Goal: Task Accomplishment & Management: Manage account settings

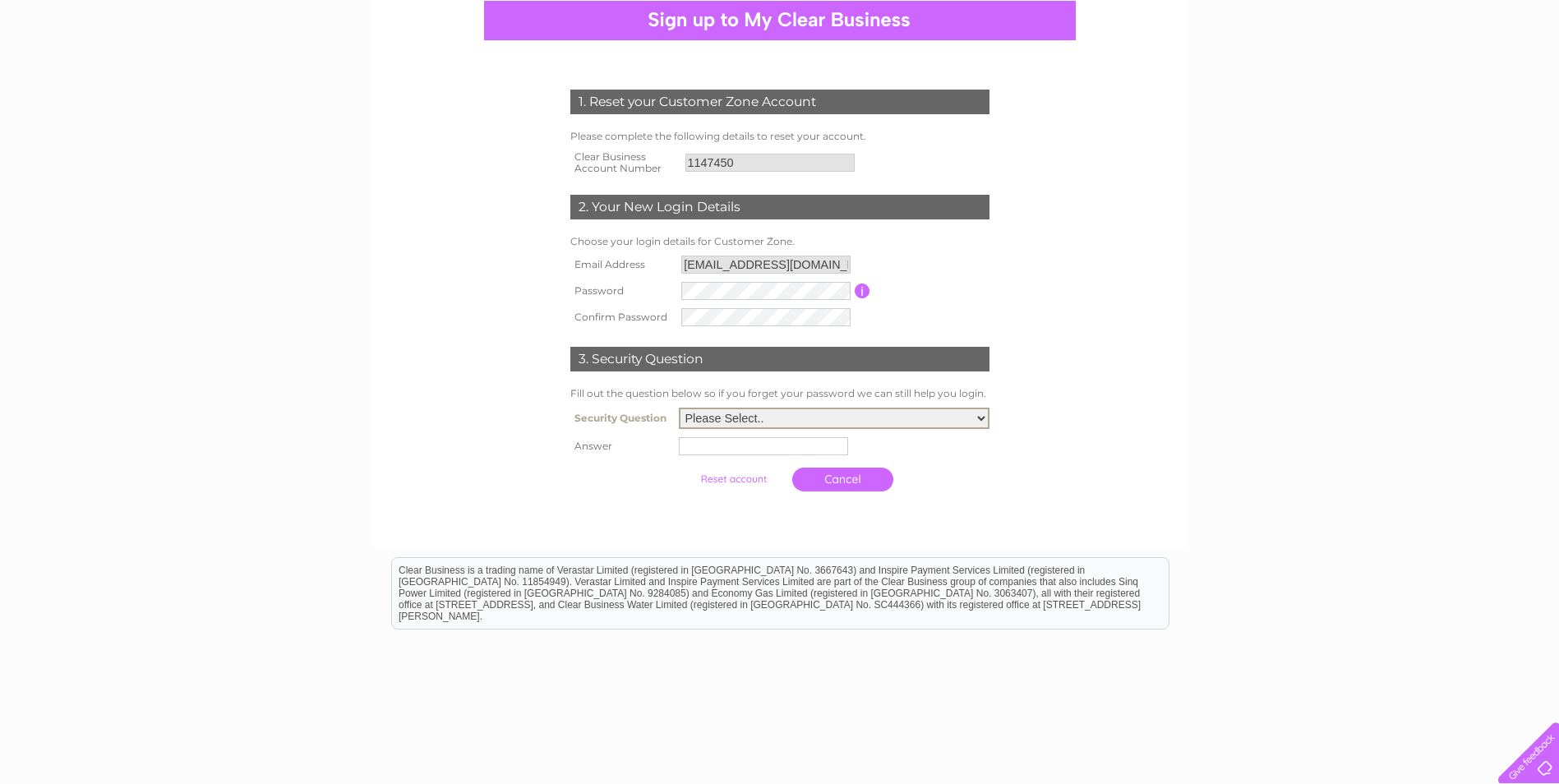
scroll to position [165, 0]
click at [840, 420] on select "Please Select.. In what town or city was your first job? In what town or city d…" at bounding box center [835, 417] width 311 height 21
select select "1"
click at [679, 408] on select "Please Select.. In what town or city was your first job? In what town or city d…" at bounding box center [835, 417] width 311 height 21
click at [773, 447] on input "text" at bounding box center [765, 444] width 171 height 19
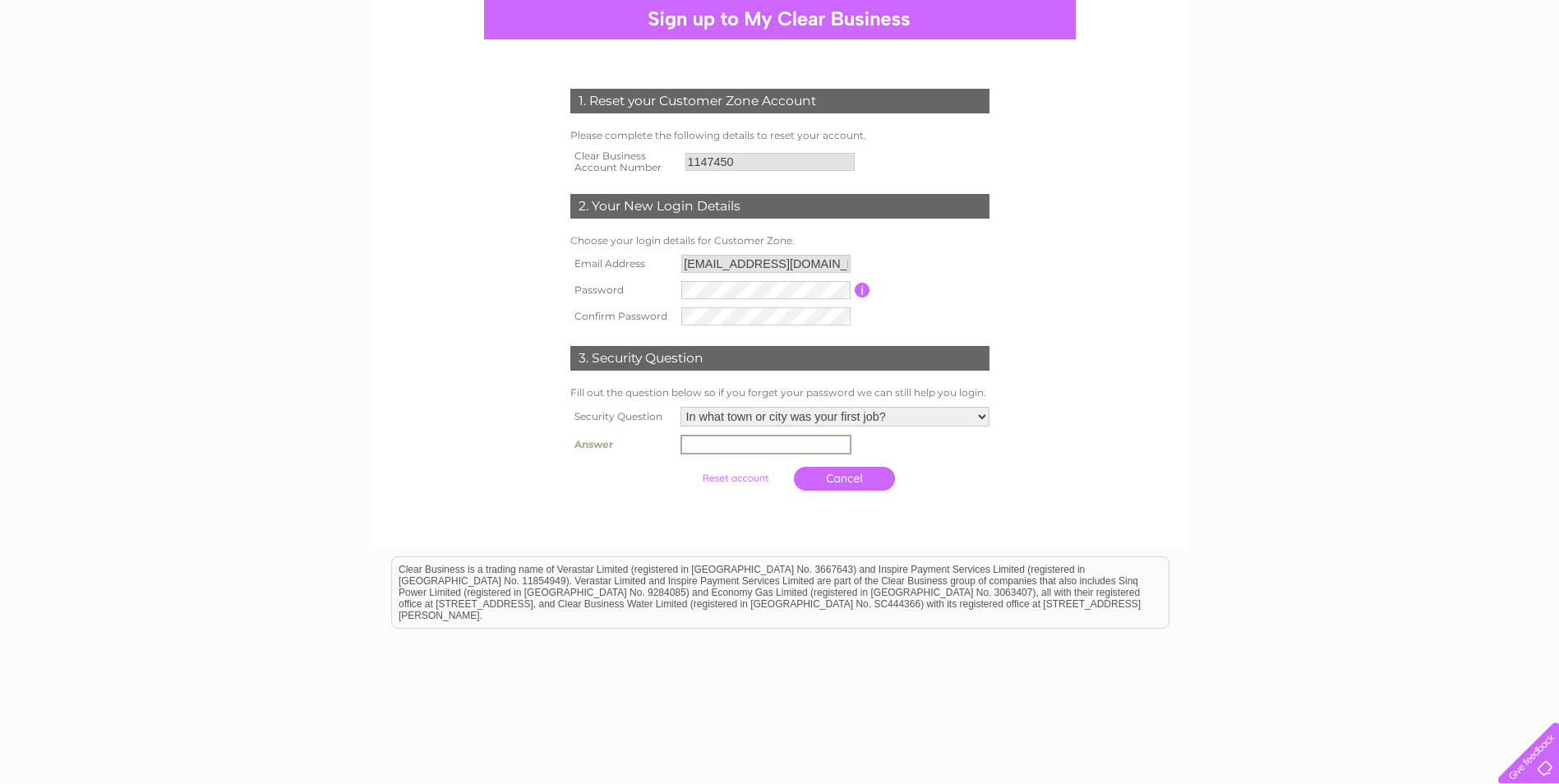
type input "[GEOGRAPHIC_DATA]"
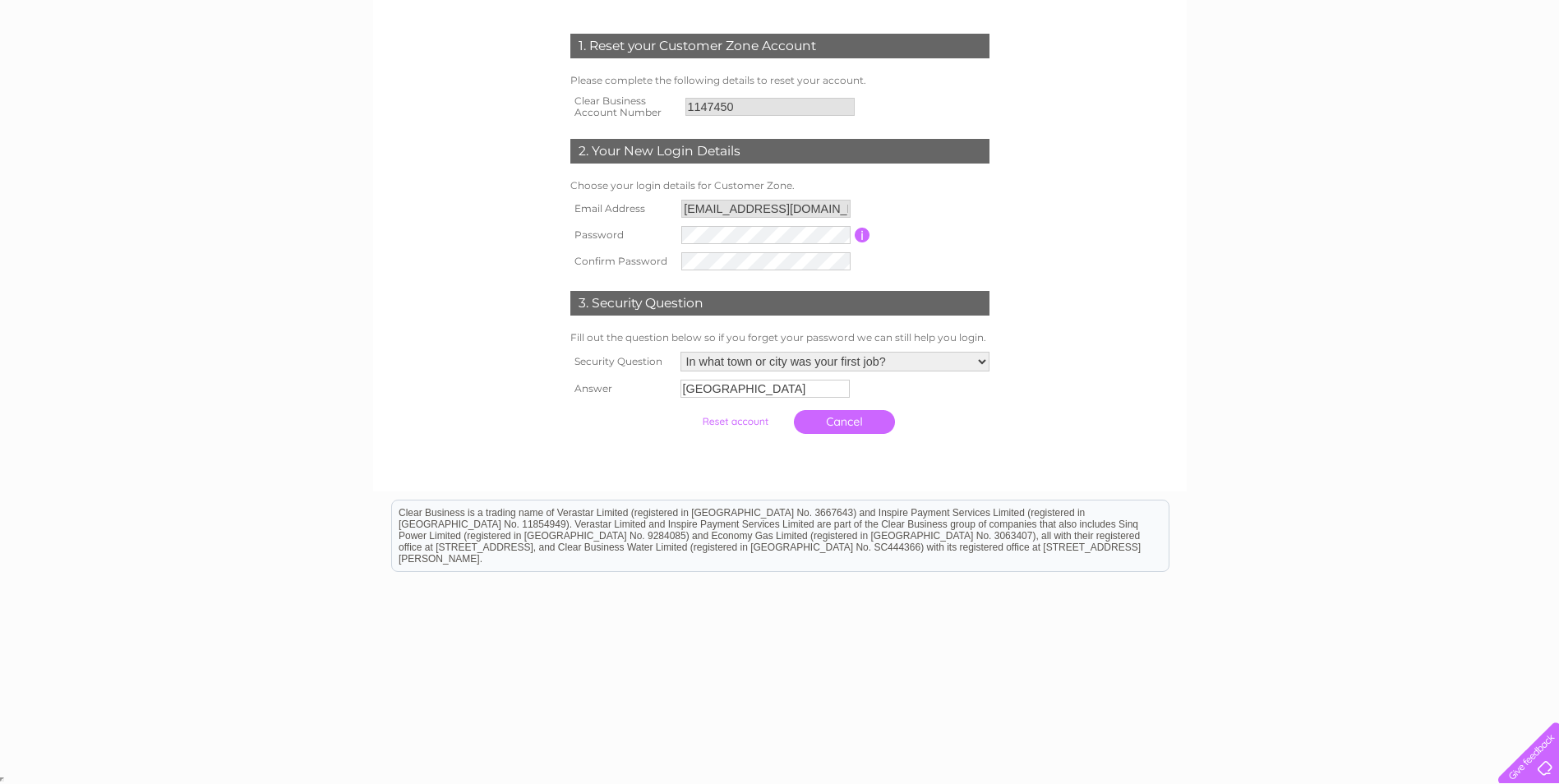
scroll to position [219, 0]
click at [834, 423] on link "Cancel" at bounding box center [844, 422] width 101 height 24
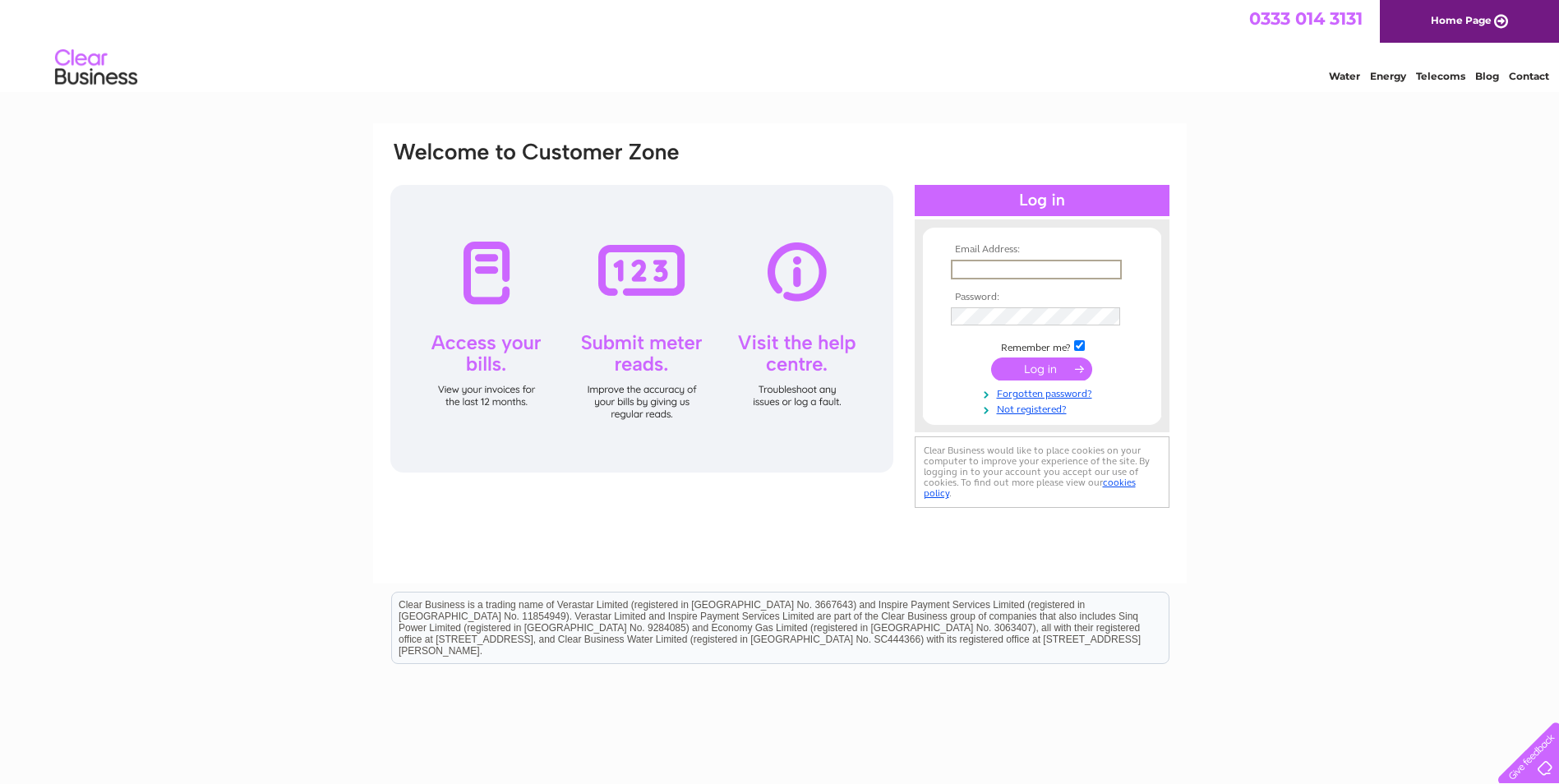
click at [1018, 270] on input "text" at bounding box center [1035, 269] width 171 height 19
type input "[EMAIL_ADDRESS][DOMAIN_NAME]"
click at [1036, 367] on input "submit" at bounding box center [1041, 368] width 101 height 23
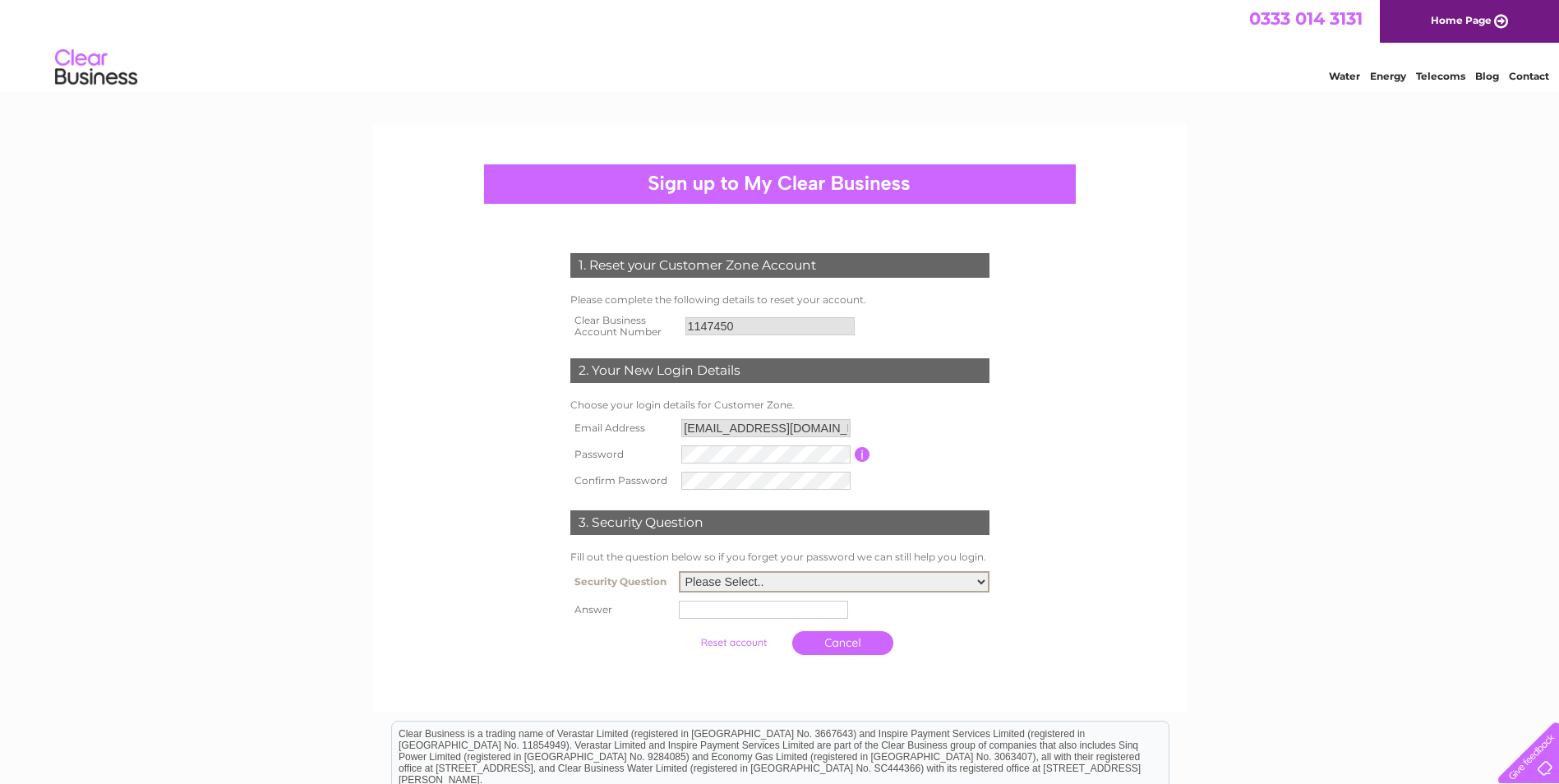
click at [789, 583] on select "Please Select.. In what town or city was your first job? In what town or city d…" at bounding box center [835, 581] width 311 height 21
select select "1"
click at [679, 571] on select "Please Select.. In what town or city was your first job? In what town or city d…" at bounding box center [835, 581] width 311 height 21
click at [736, 614] on input "text" at bounding box center [765, 608] width 171 height 19
type input "Edinburgh"
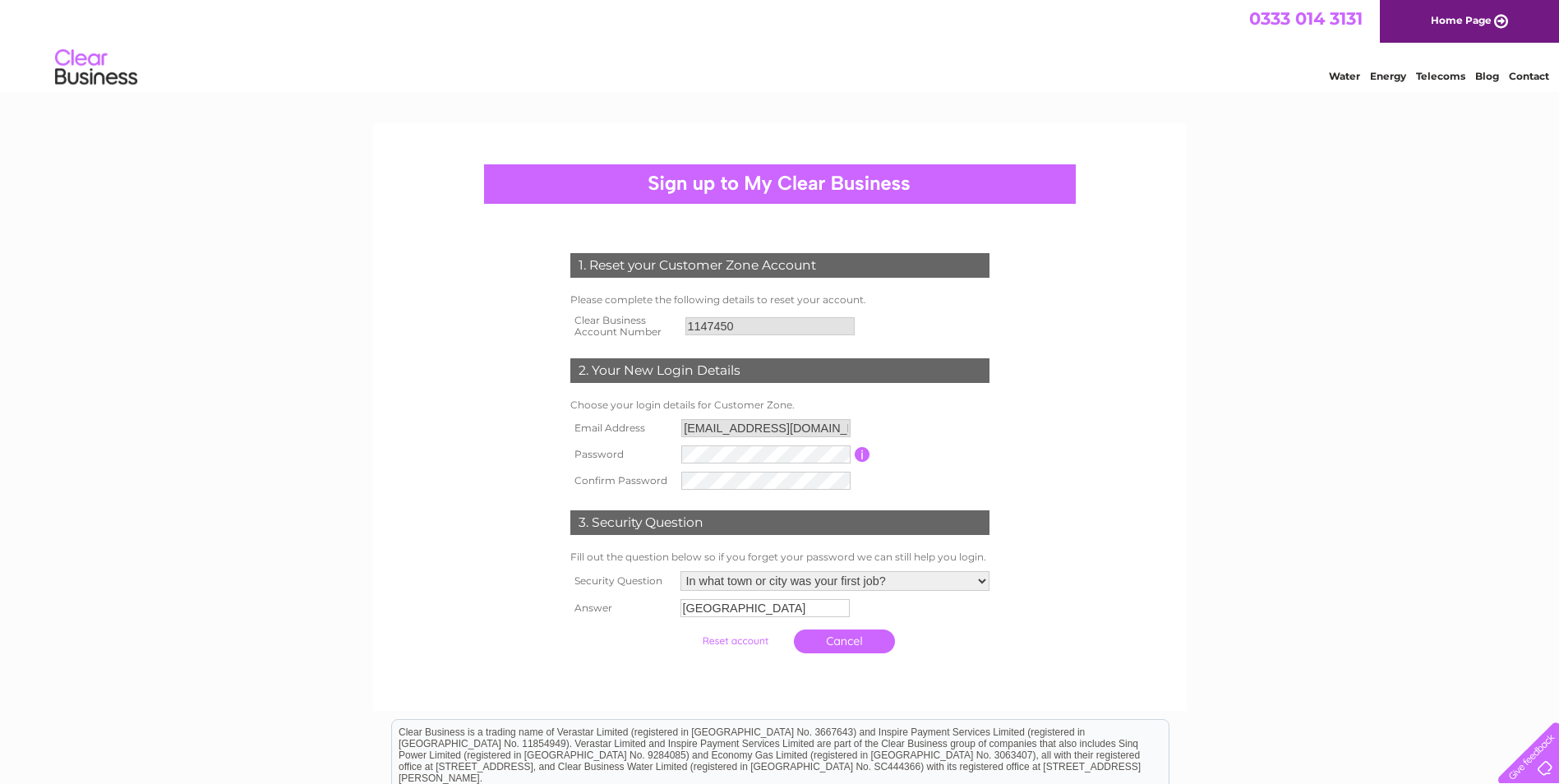
click at [759, 644] on input "submit" at bounding box center [735, 640] width 101 height 23
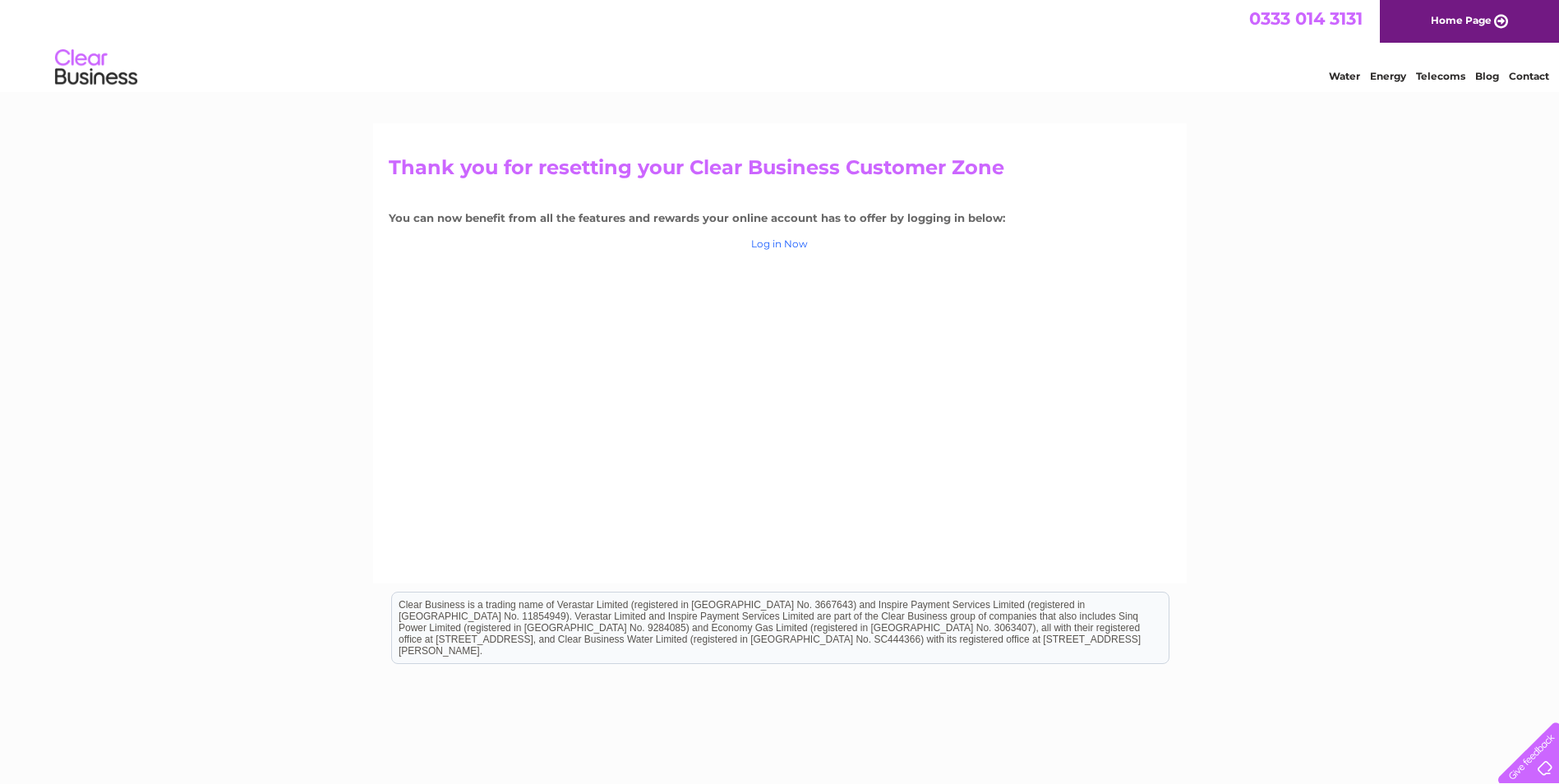
click at [790, 245] on link "Log in Now" at bounding box center [779, 244] width 56 height 13
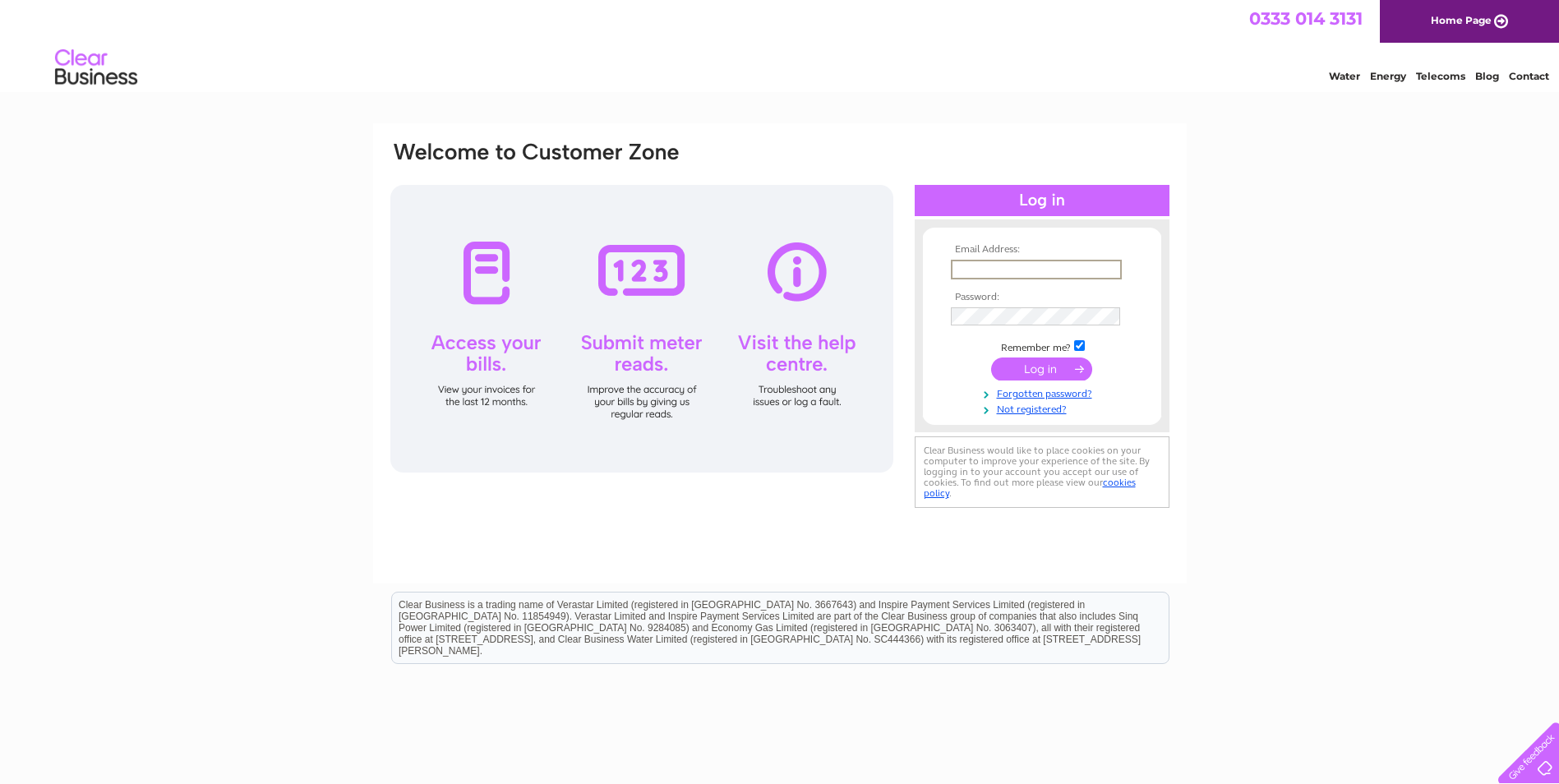
click at [1033, 266] on input "text" at bounding box center [1035, 269] width 171 height 19
type input "CAHildersley@rsmacdonald.com"
click at [1057, 359] on input "submit" at bounding box center [1041, 368] width 101 height 23
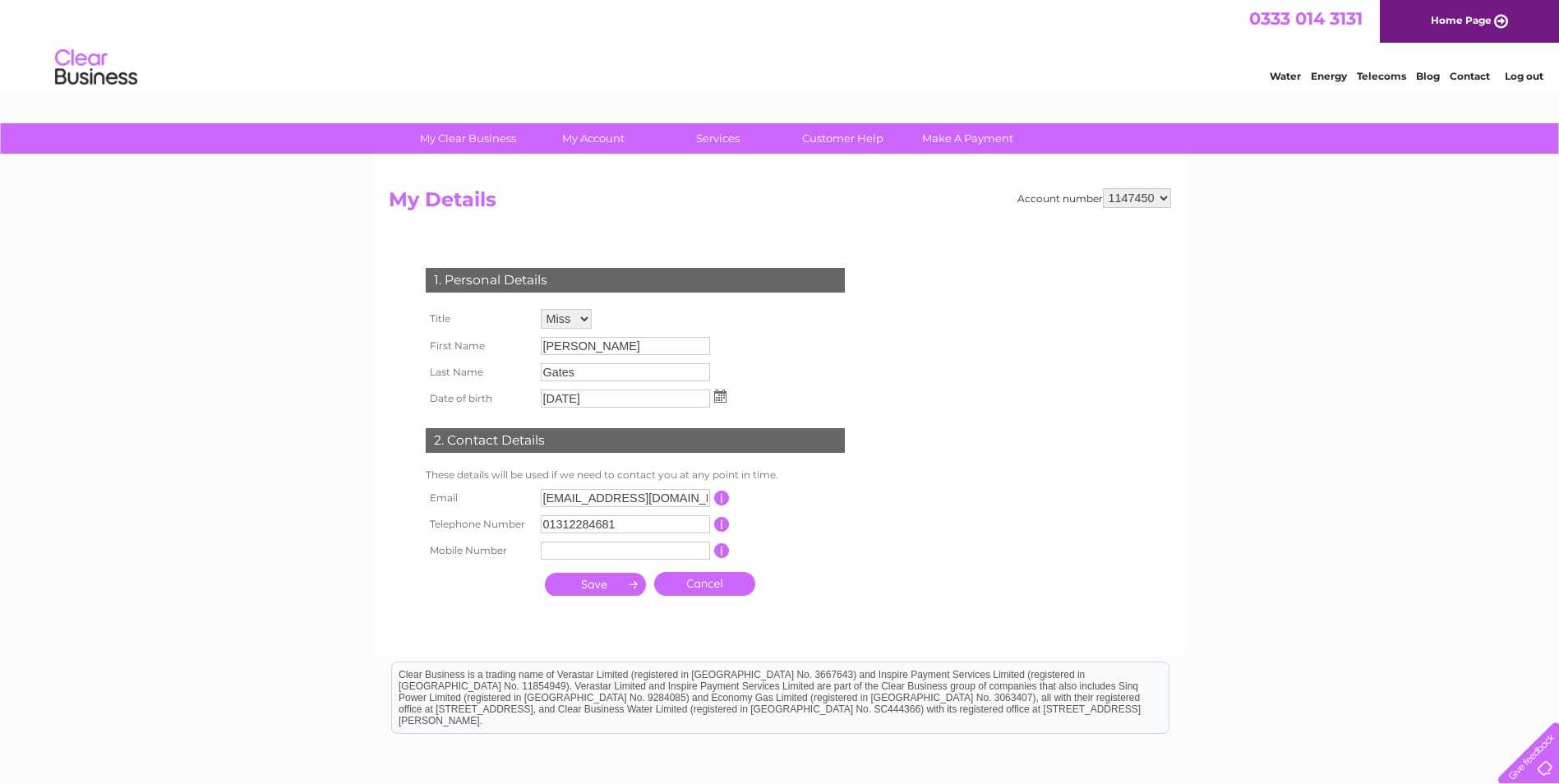
click at [585, 345] on input "[PERSON_NAME]" at bounding box center [624, 346] width 169 height 18
drag, startPoint x: 590, startPoint y: 345, endPoint x: 518, endPoint y: 341, distance: 72.1
click at [518, 341] on tr "First Name Natalie" at bounding box center [577, 346] width 309 height 28
click at [848, 339] on div "1. Personal Details Title Mr Mrs Ms Miss Dr Rev Prof Other First Name Natalie L…" at bounding box center [638, 428] width 499 height 354
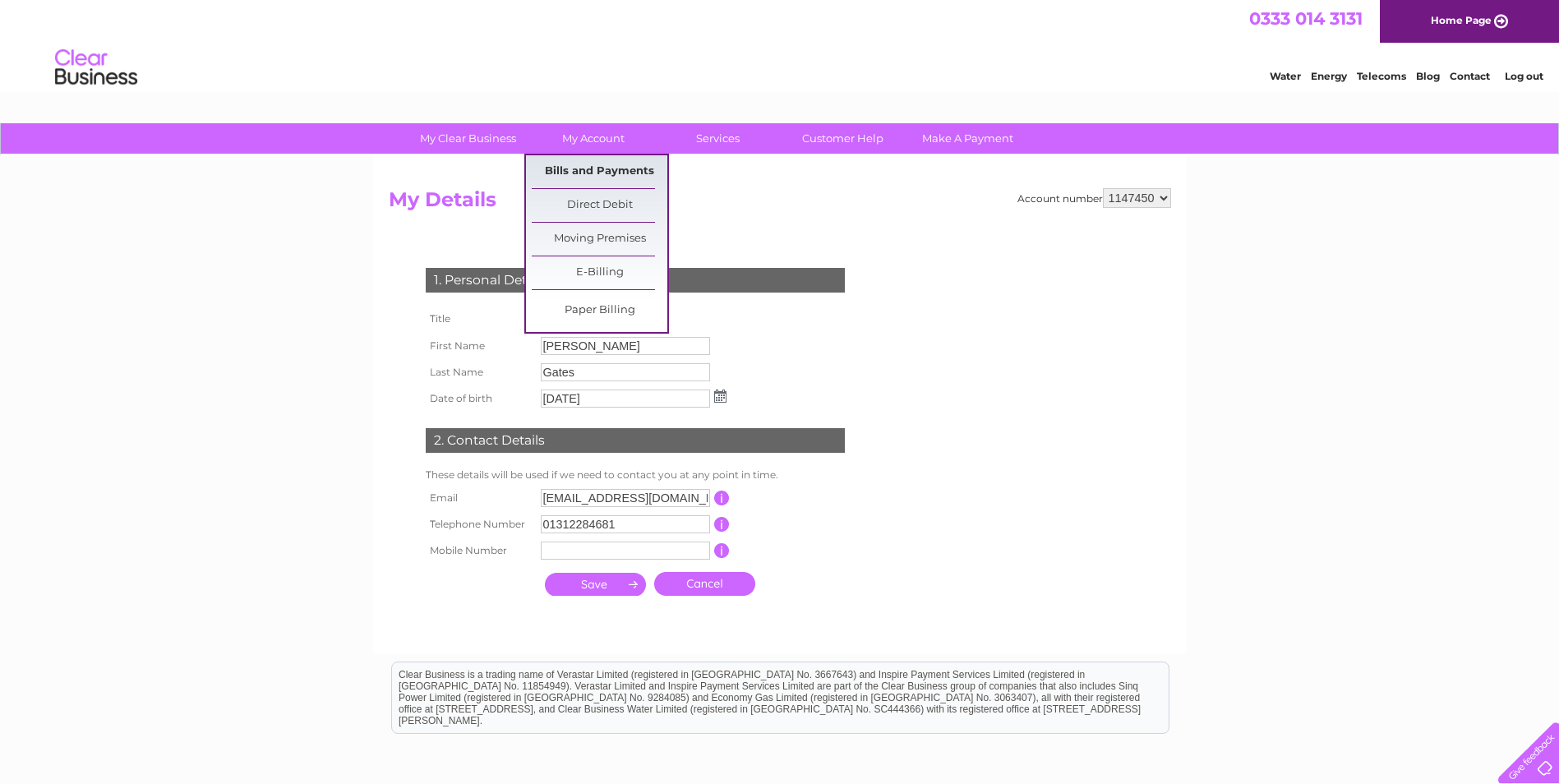
click at [586, 171] on link "Bills and Payments" at bounding box center [599, 171] width 135 height 33
